Goal: Entertainment & Leisure: Consume media (video, audio)

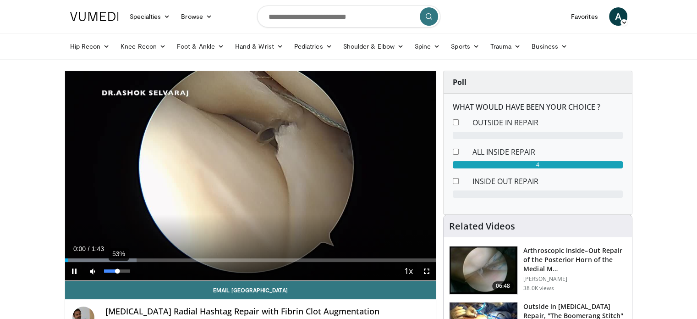
drag, startPoint x: 123, startPoint y: 270, endPoint x: 117, endPoint y: 270, distance: 6.0
click at [117, 270] on div "Volume Level" at bounding box center [111, 270] width 14 height 3
click at [86, 258] on div "Progress Bar" at bounding box center [85, 260] width 1 height 4
click at [124, 270] on div "77%" at bounding box center [117, 270] width 26 height 3
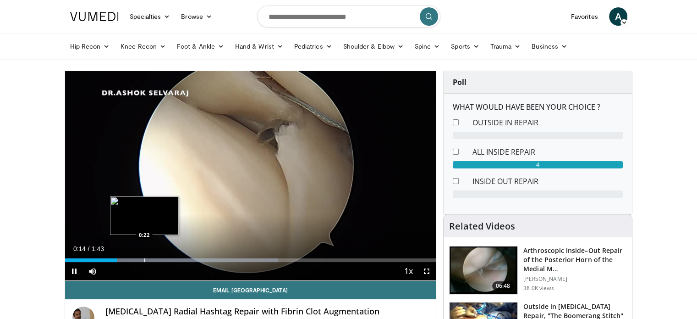
click at [144, 260] on div "Progress Bar" at bounding box center [144, 260] width 1 height 4
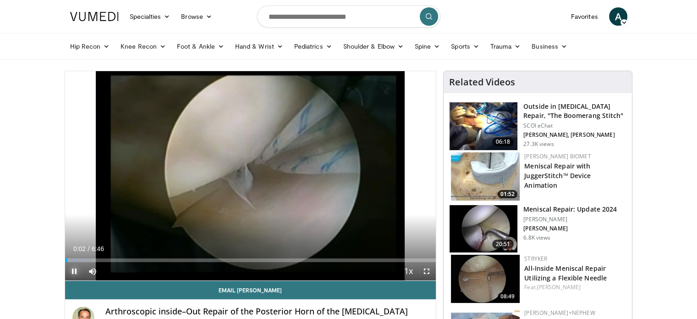
click at [79, 266] on span "Video Player" at bounding box center [74, 271] width 18 height 18
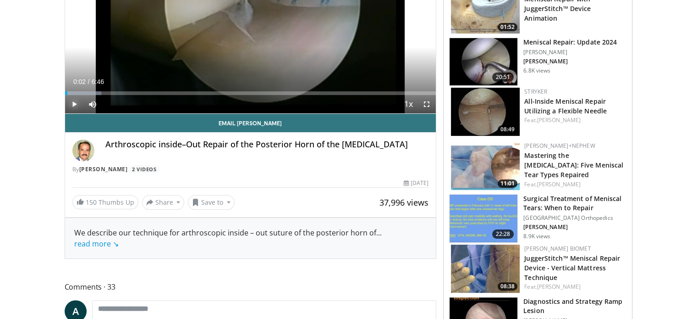
scroll to position [138, 0]
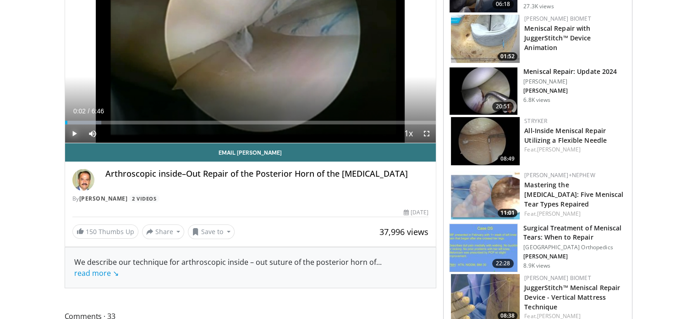
click at [72, 133] on span "Video Player" at bounding box center [74, 133] width 18 height 18
click at [93, 122] on div "Progress Bar" at bounding box center [83, 123] width 36 height 4
click at [114, 133] on div "40%" at bounding box center [117, 133] width 26 height 3
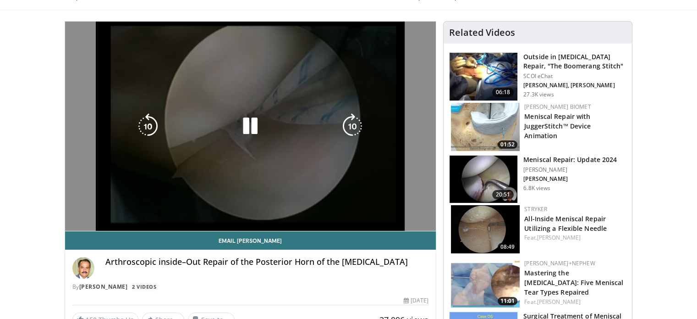
scroll to position [46, 0]
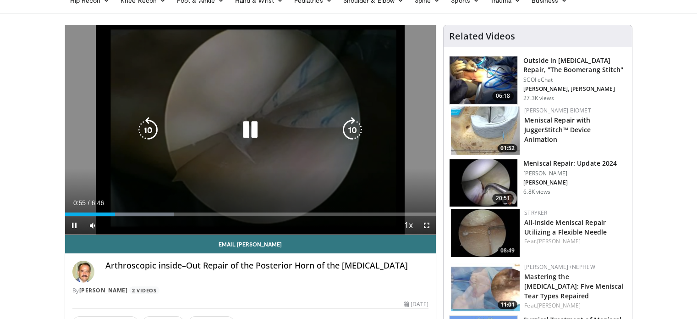
click at [171, 141] on div "10 seconds Tap to unmute" at bounding box center [250, 129] width 371 height 209
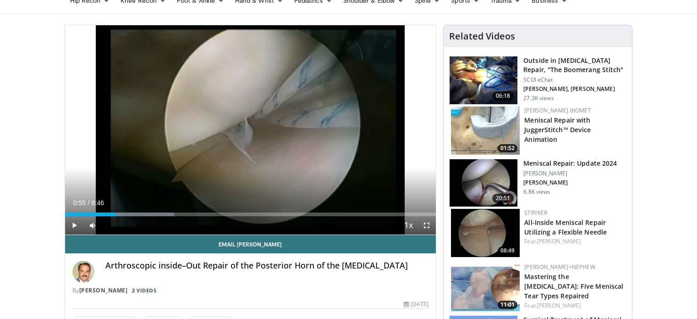
drag, startPoint x: 160, startPoint y: 213, endPoint x: 96, endPoint y: 226, distance: 65.5
click at [160, 213] on div "Loaded : 29.43% 0:55 1:45" at bounding box center [250, 214] width 371 height 4
click at [70, 222] on span "Video Player" at bounding box center [74, 225] width 18 height 18
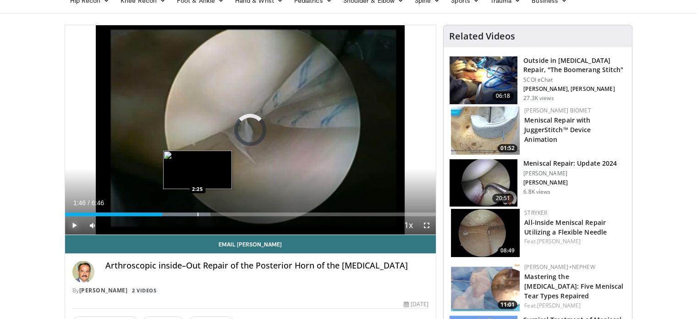
click at [198, 213] on div "Progress Bar" at bounding box center [198, 214] width 1 height 4
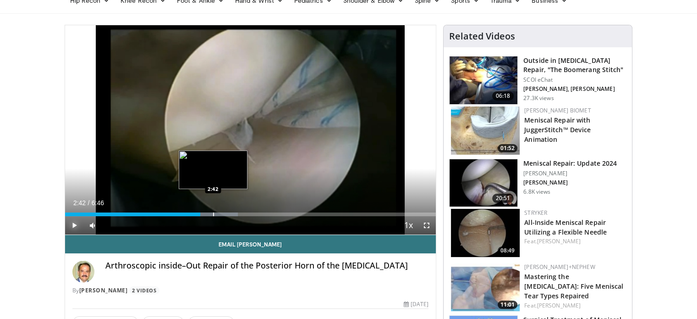
click at [213, 213] on div "Progress Bar" at bounding box center [213, 214] width 1 height 4
click at [223, 212] on div "Progress Bar" at bounding box center [223, 214] width 1 height 4
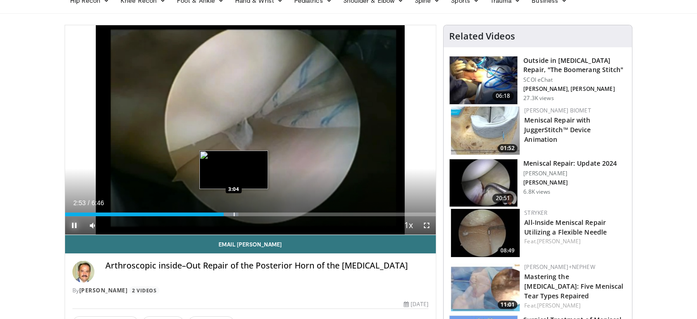
click at [234, 212] on div "Progress Bar" at bounding box center [234, 214] width 1 height 4
click at [243, 214] on div "Progress Bar" at bounding box center [243, 214] width 1 height 4
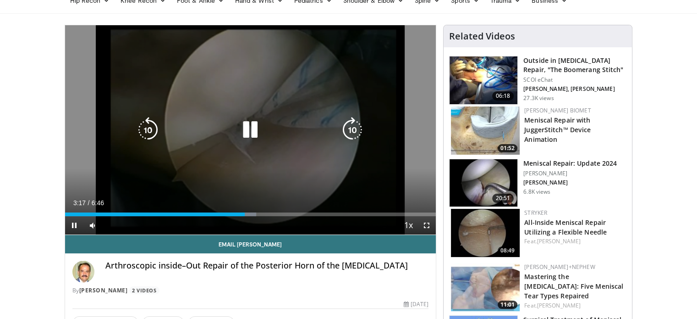
click at [322, 145] on div "10 seconds Tap to unmute" at bounding box center [250, 129] width 371 height 209
click at [171, 134] on div "Video Player" at bounding box center [250, 130] width 223 height 18
click at [244, 132] on icon "Video Player" at bounding box center [251, 130] width 26 height 26
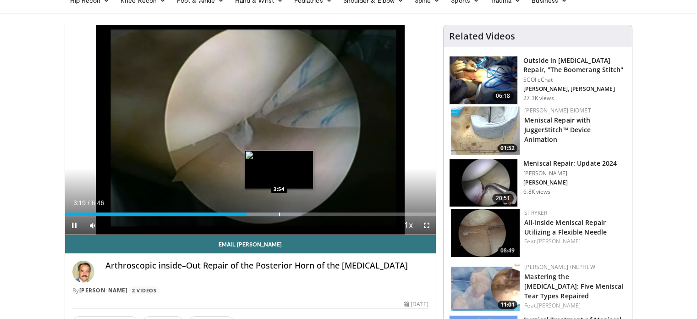
click at [279, 214] on div "Progress Bar" at bounding box center [279, 214] width 1 height 4
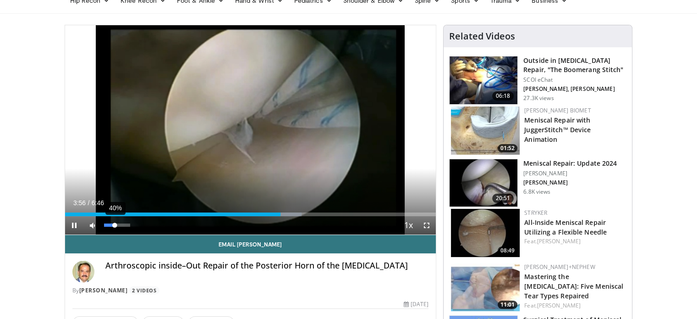
drag, startPoint x: 114, startPoint y: 226, endPoint x: 109, endPoint y: 225, distance: 5.1
click at [109, 225] on div "Volume Level" at bounding box center [109, 224] width 11 height 3
click at [111, 225] on div "Volume Level" at bounding box center [107, 224] width 7 height 3
click at [108, 223] on div "Volume Level" at bounding box center [106, 224] width 5 height 3
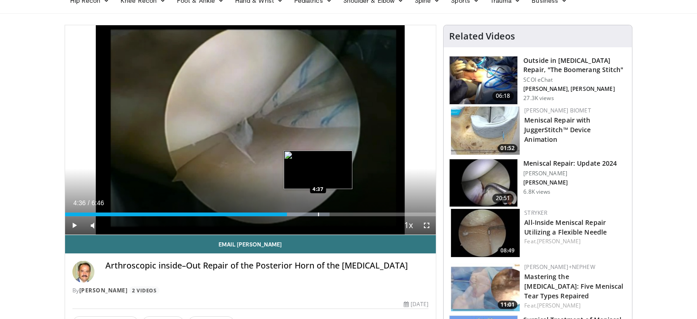
click at [317, 211] on div "Loaded : 71.27% 4:03 4:37" at bounding box center [250, 211] width 371 height 9
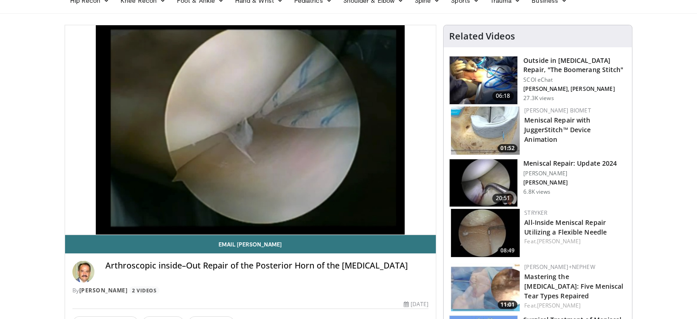
click at [505, 62] on img at bounding box center [484, 80] width 68 height 48
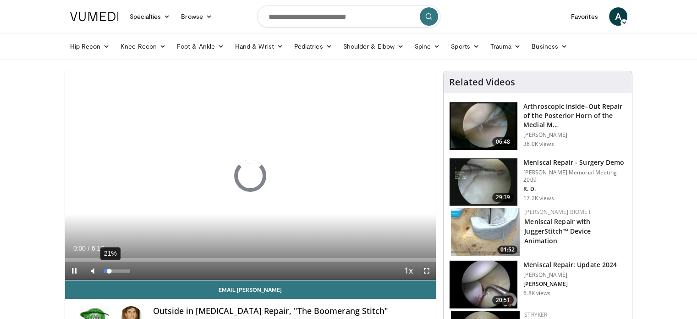
drag, startPoint x: 109, startPoint y: 270, endPoint x: 101, endPoint y: 265, distance: 8.7
click at [110, 269] on div "Volume Level" at bounding box center [107, 270] width 6 height 3
click at [83, 256] on div "Loaded : 0.00% 0:19 0:19" at bounding box center [250, 257] width 371 height 9
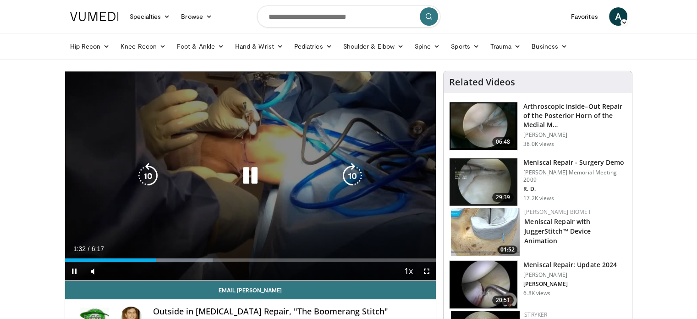
click at [246, 166] on icon "Video Player" at bounding box center [251, 176] width 26 height 26
click at [205, 171] on div "Video Player" at bounding box center [250, 175] width 223 height 18
click at [208, 173] on div "Video Player" at bounding box center [250, 175] width 223 height 18
click at [238, 175] on icon "Video Player" at bounding box center [251, 176] width 26 height 26
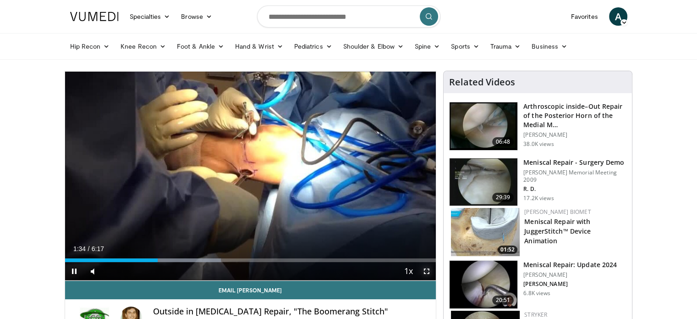
click at [431, 269] on span "Video Player" at bounding box center [427, 271] width 18 height 18
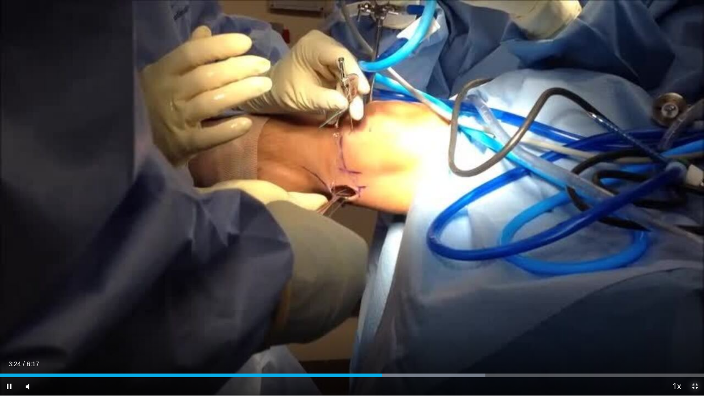
drag, startPoint x: 697, startPoint y: 388, endPoint x: 677, endPoint y: 292, distance: 98.4
click at [697, 318] on span "Video Player" at bounding box center [695, 386] width 18 height 18
